Goal: Check status

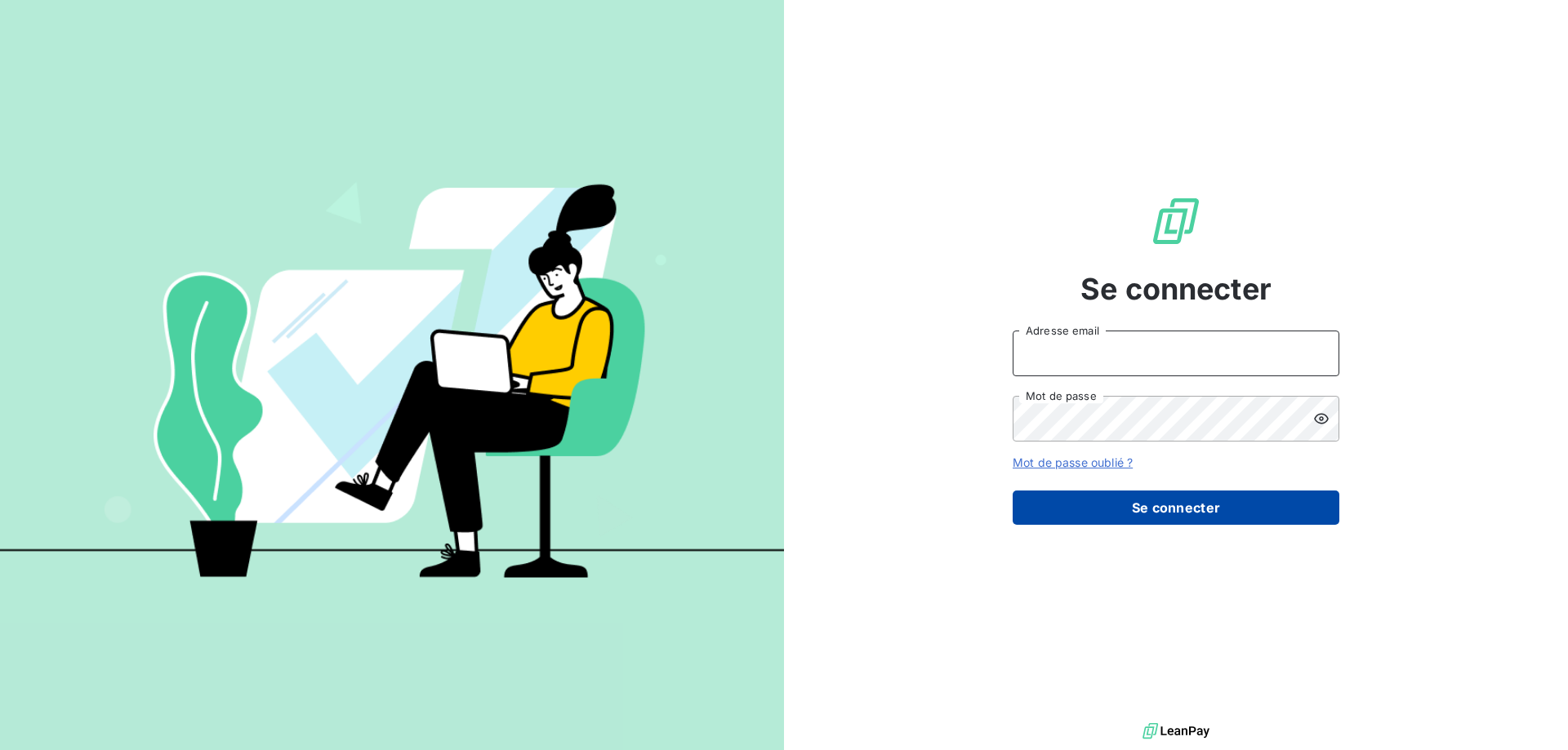
type input "[EMAIL_ADDRESS][DOMAIN_NAME]"
click at [1115, 502] on button "Se connecter" at bounding box center [1176, 507] width 327 height 35
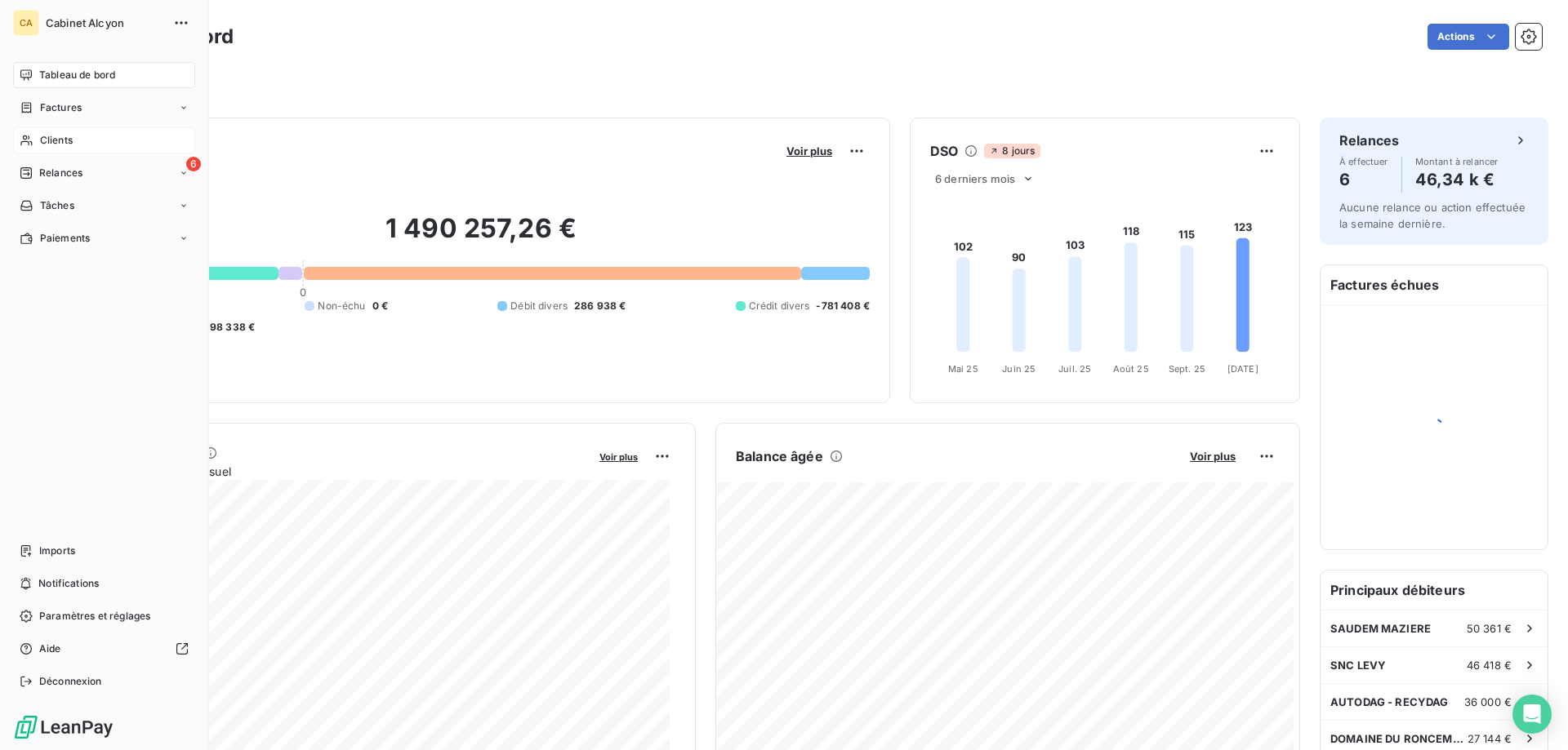
click at [52, 136] on span "Clients" at bounding box center [56, 140] width 33 height 15
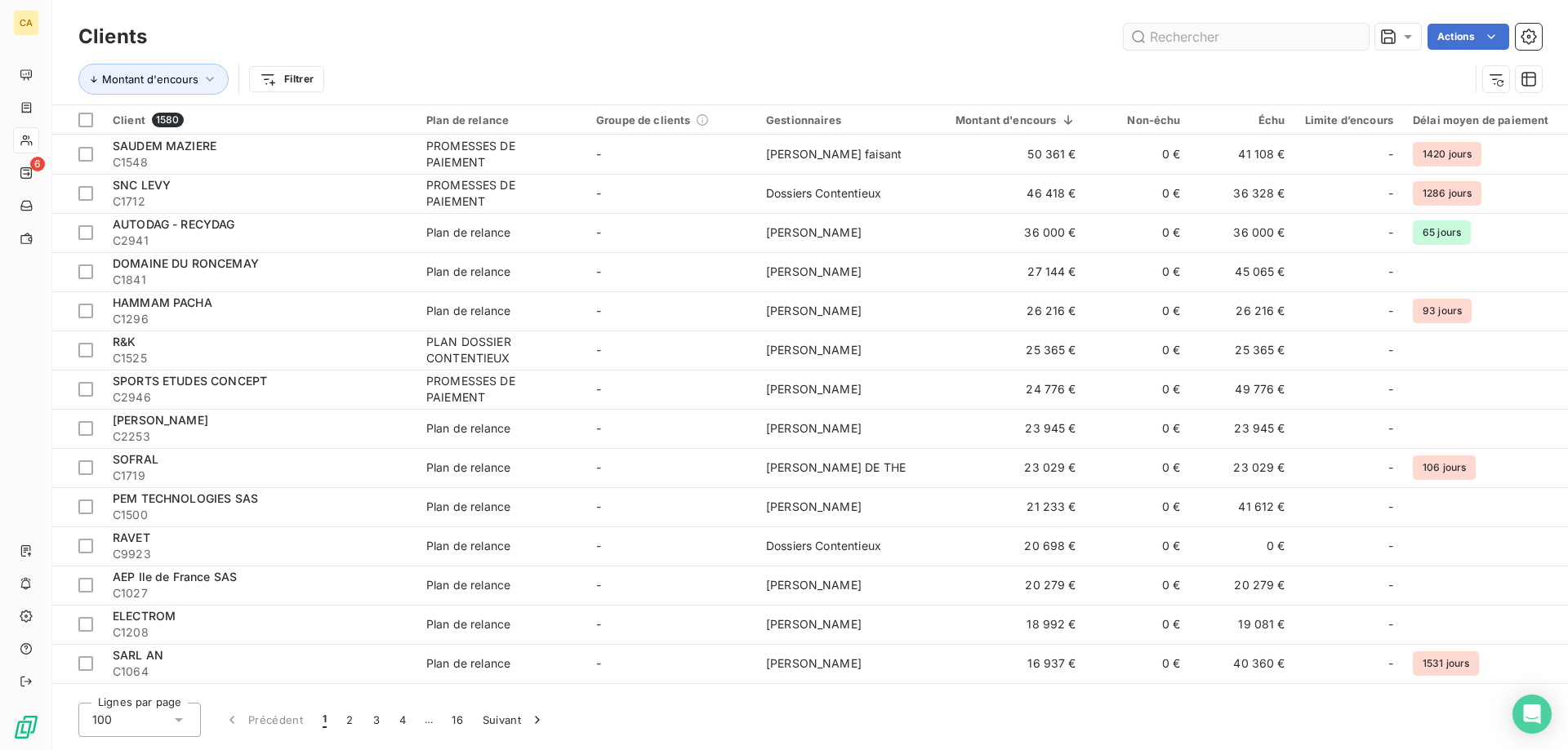
click at [1284, 40] on input "text" at bounding box center [1247, 37] width 245 height 26
click at [1184, 30] on input "text" at bounding box center [1247, 37] width 245 height 26
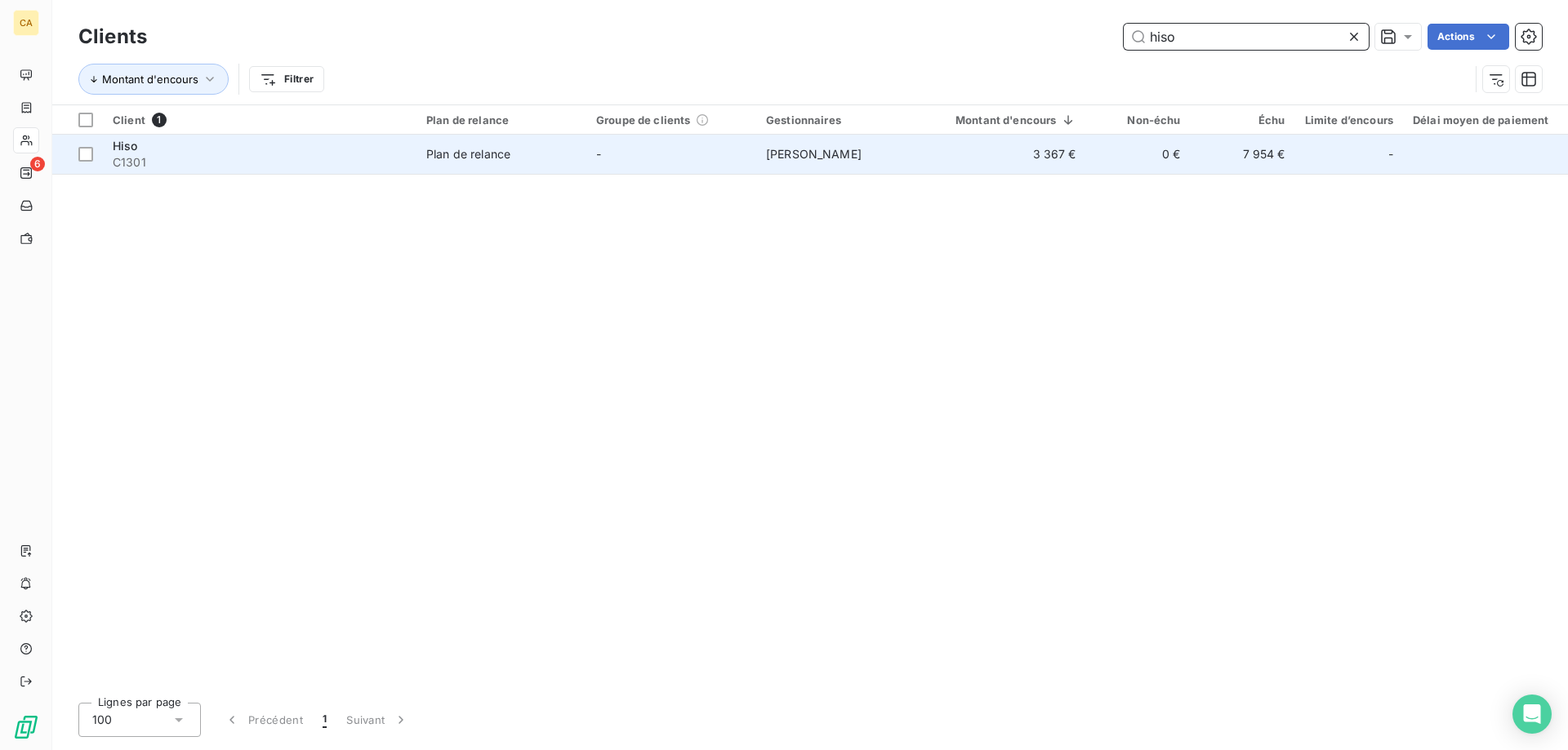
type input "hiso"
click at [1028, 159] on td "3 367 €" at bounding box center [1006, 154] width 160 height 39
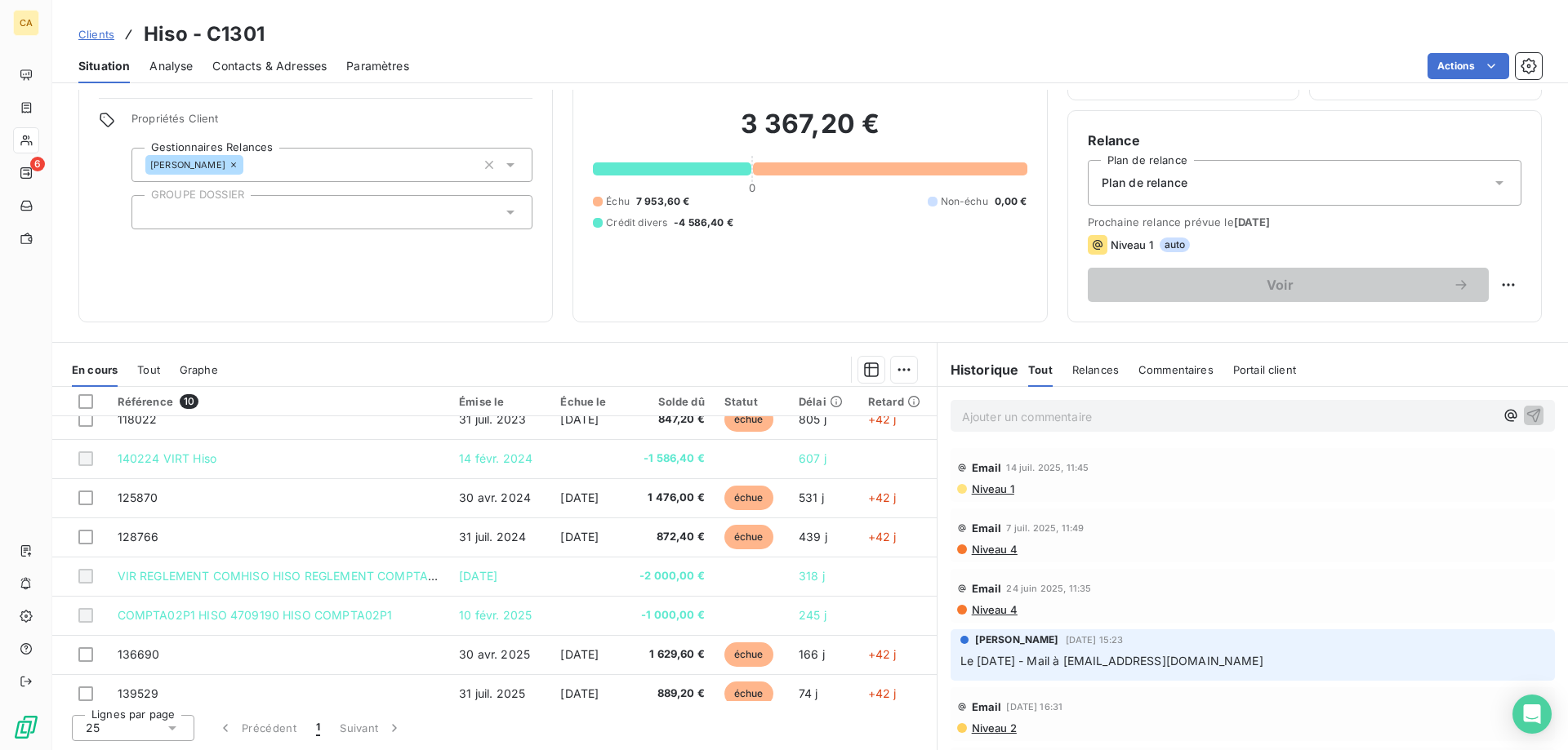
scroll to position [108, 0]
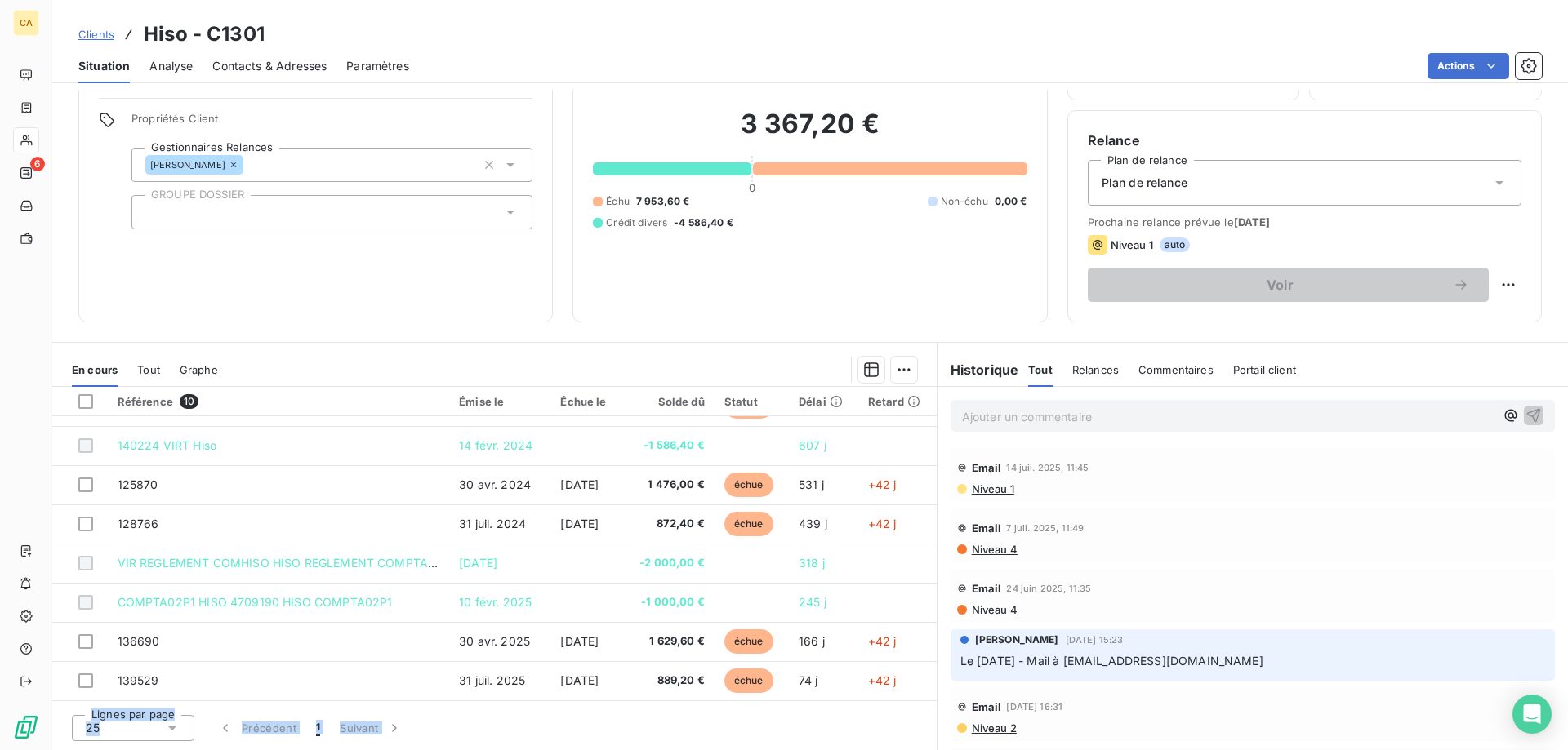
drag, startPoint x: 895, startPoint y: 687, endPoint x: 697, endPoint y: 775, distance: 216.7
click at [697, 749] on html "CA 6 Clients Hiso - C1301 Situation Analyse Contacts & Adresses Paramètres Acti…" at bounding box center [784, 375] width 1568 height 750
click at [717, 734] on div "Lignes par page 25 Précédent 1 Suivant" at bounding box center [495, 726] width 884 height 49
click at [697, 285] on div "3 367,20 € 0 Échu 7 953,60 € Non-échu 0,00 € Crédit divers -4 586,40 €" at bounding box center [809, 169] width 434 height 266
click at [905, 237] on div "3 367,20 € 0 Échu 7 953,60 € Non-échu 0,00 € Crédit divers -4 586,40 €" at bounding box center [809, 169] width 434 height 266
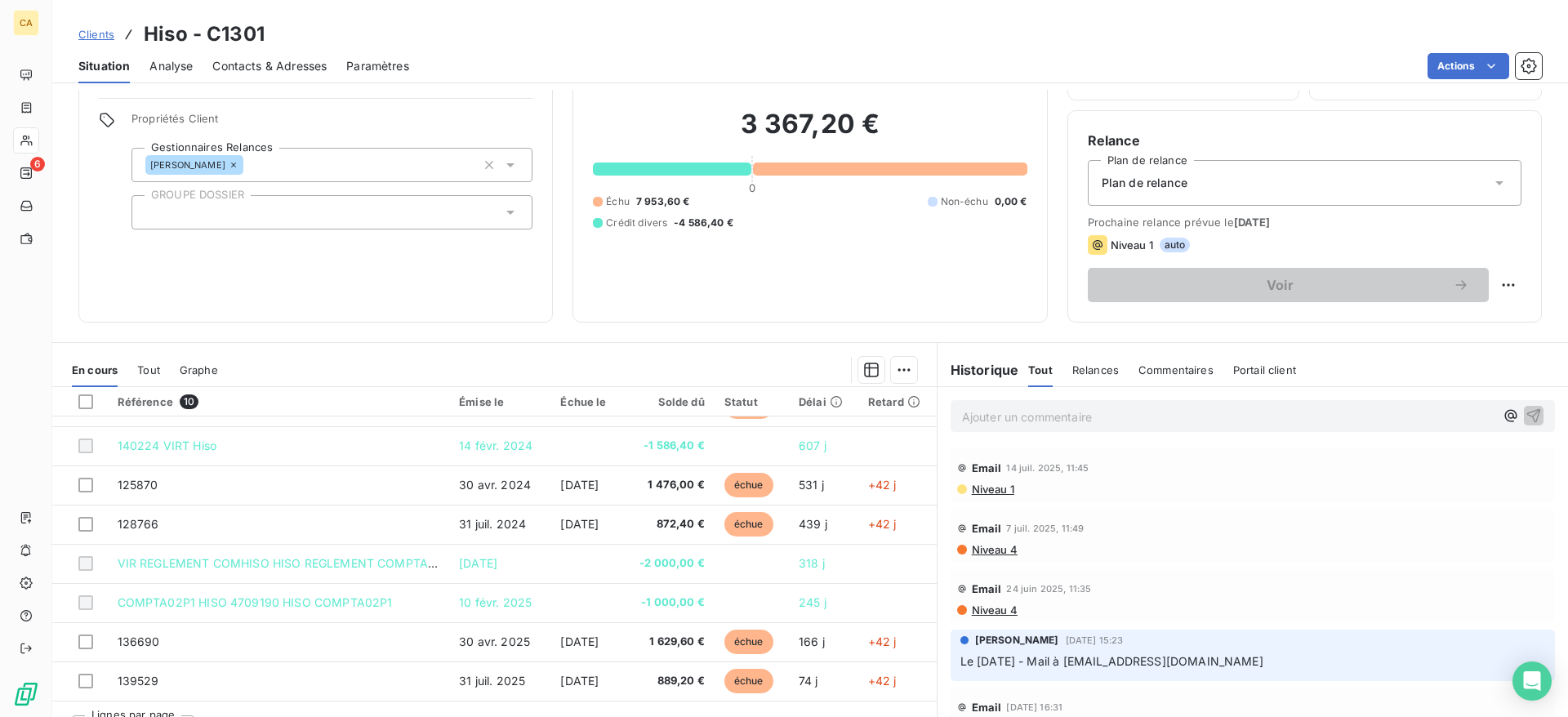
click at [680, 296] on div "3 367,20 € 0 Échu 7 953,60 € Non-échu 0,00 € Crédit divers -4 586,40 €" at bounding box center [809, 169] width 434 height 266
